Goal: Task Accomplishment & Management: Manage account settings

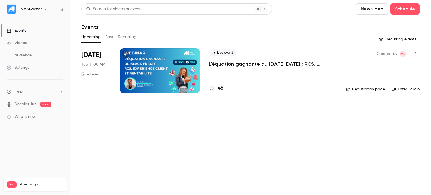
click at [225, 66] on p "L'équation gagnante du [DATE][DATE] : RCS, expérience client et rentabilité !" at bounding box center [273, 64] width 128 height 7
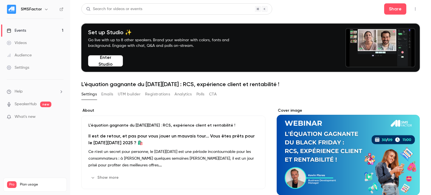
click at [154, 92] on button "Registrations" at bounding box center [157, 94] width 25 height 9
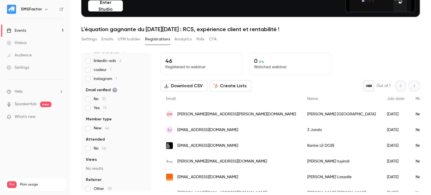
scroll to position [71, 0]
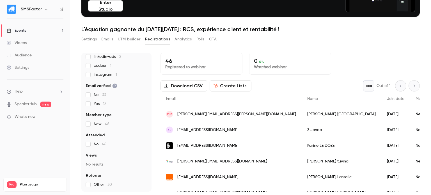
click at [101, 186] on span "Other 30" at bounding box center [103, 185] width 18 height 6
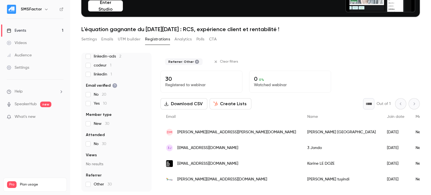
scroll to position [62, 0]
click at [101, 186] on span "Other 30" at bounding box center [103, 185] width 18 height 6
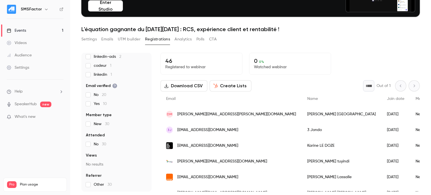
scroll to position [35, 0]
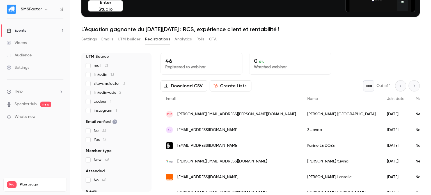
click at [214, 38] on button "CTA" at bounding box center [213, 39] width 8 height 9
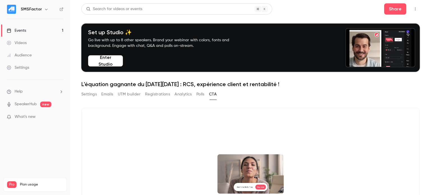
click at [406, 129] on div "CTAs stats will appear here Turn your webinars into revenue. Direct your audien…" at bounding box center [250, 188] width 339 height 161
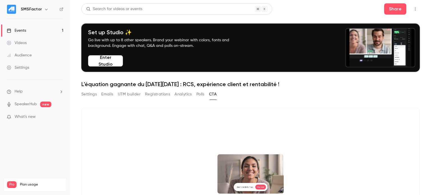
click at [157, 95] on button "Registrations" at bounding box center [157, 94] width 25 height 9
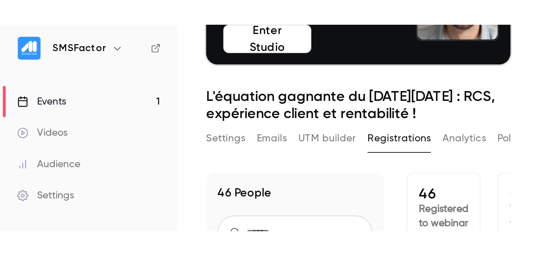
scroll to position [55, 0]
